Goal: Information Seeking & Learning: Find specific fact

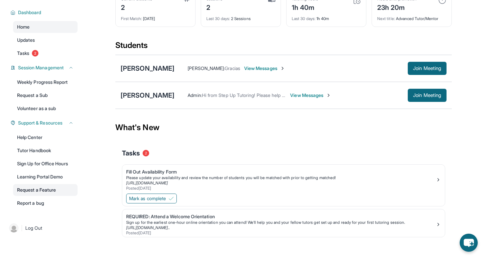
scroll to position [41, 0]
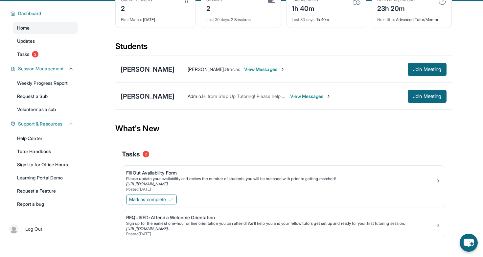
click at [442, 5] on img at bounding box center [442, 1] width 8 height 8
click at [442, 4] on img at bounding box center [442, 1] width 8 height 8
click at [358, 5] on img at bounding box center [357, 1] width 8 height 8
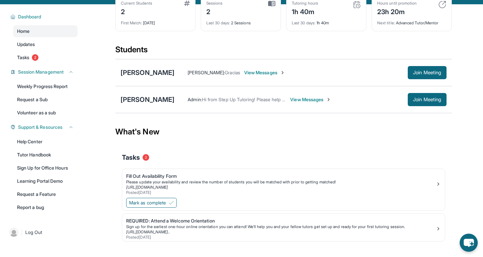
scroll to position [37, 0]
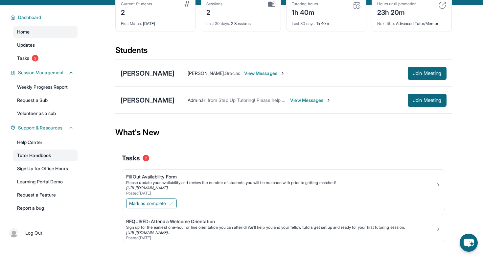
click at [34, 161] on link "Tutor Handbook" at bounding box center [45, 156] width 64 height 12
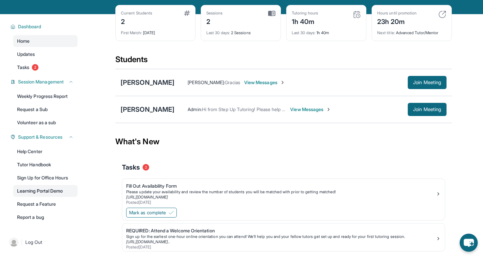
scroll to position [29, 0]
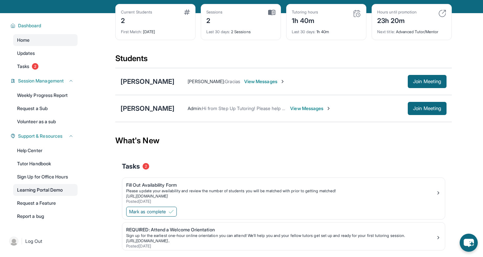
click at [61, 194] on link "Learning Portal Demo" at bounding box center [45, 190] width 64 height 12
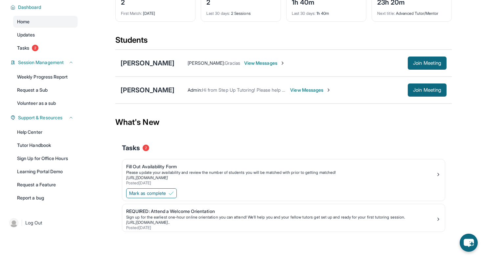
scroll to position [0, 0]
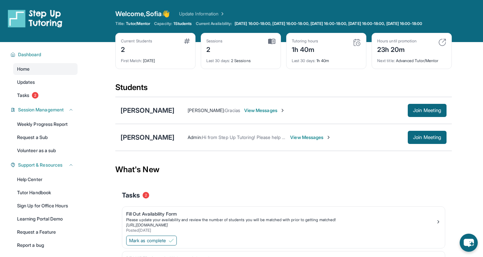
click at [45, 15] on img at bounding box center [35, 18] width 55 height 18
click at [148, 142] on div "[PERSON_NAME]" at bounding box center [148, 137] width 54 height 9
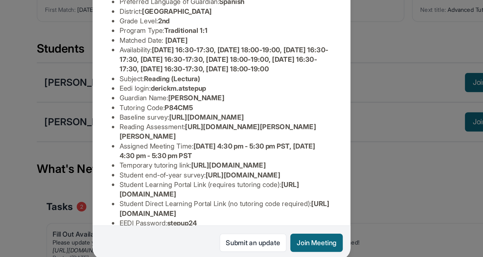
scroll to position [34, 11]
drag, startPoint x: 209, startPoint y: 160, endPoint x: 310, endPoint y: 166, distance: 101.1
click at [310, 166] on div "[PERSON_NAME] Guardian: [PERSON_NAME] Student Information [URL][DOMAIN_NAME] Pr…" at bounding box center [241, 129] width 176 height 206
copy span "[URL][DOMAIN_NAME][PERSON_NAME][PERSON_NAME]"
click at [223, 171] on li "Temporary tutoring link : [URL][DOMAIN_NAME]" at bounding box center [244, 167] width 145 height 7
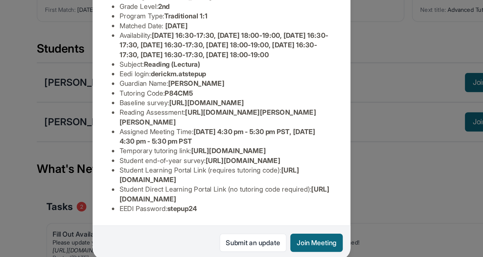
scroll to position [47, 11]
